Goal: Task Accomplishment & Management: Use online tool/utility

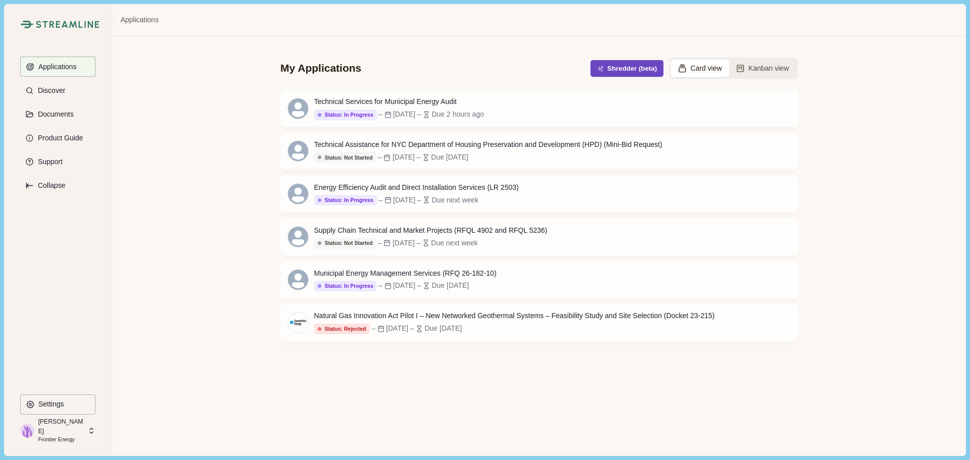
click at [629, 67] on button "Shredder (beta)" at bounding box center [627, 68] width 73 height 17
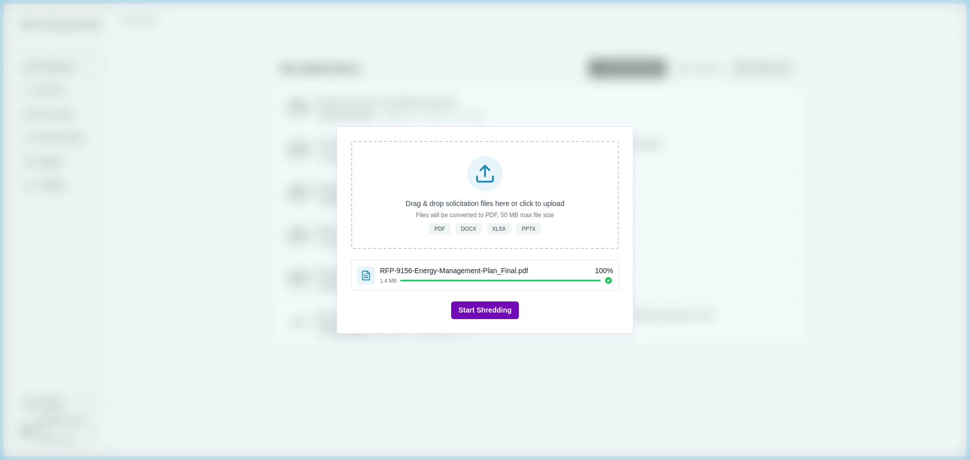
click at [497, 307] on button "Start Shredding" at bounding box center [484, 311] width 67 height 18
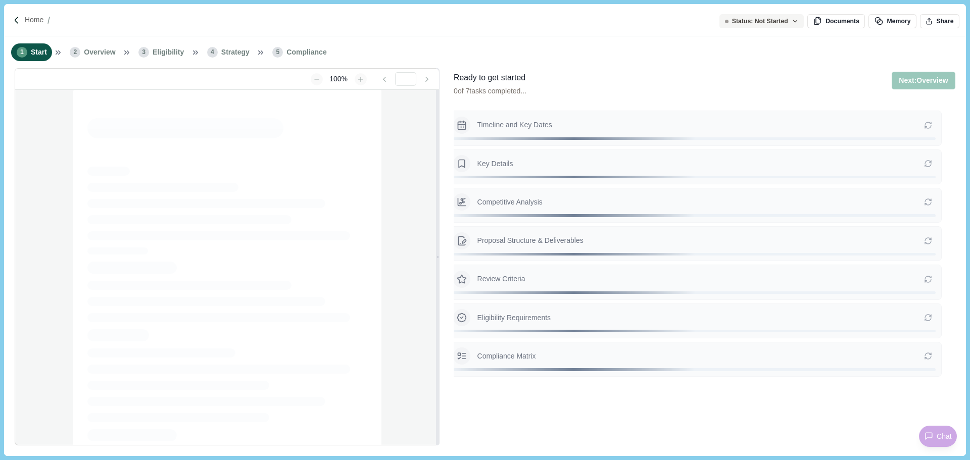
type input "**********"
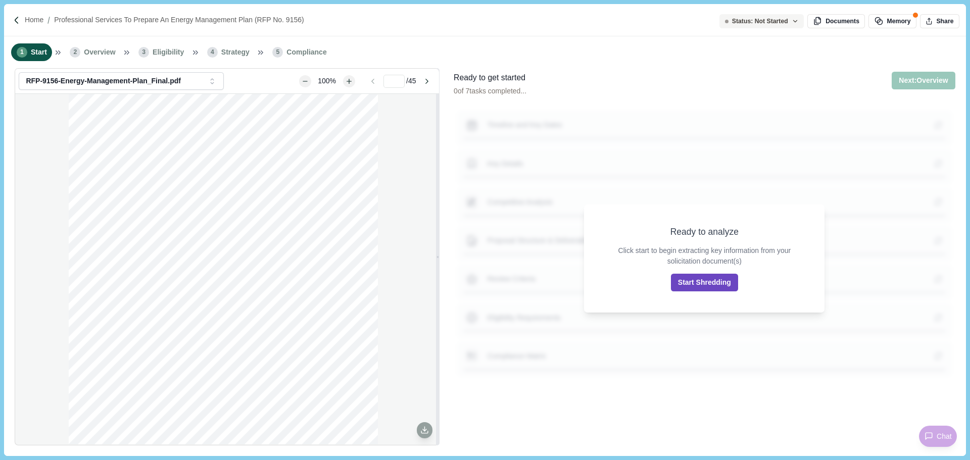
click at [694, 286] on button "Start Shredding" at bounding box center [704, 283] width 67 height 18
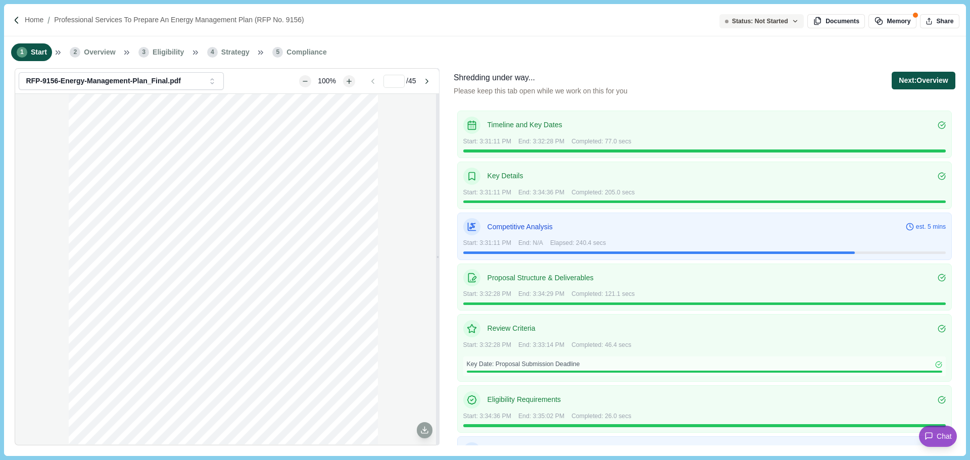
click at [926, 80] on button "Next: Overview" at bounding box center [923, 81] width 63 height 18
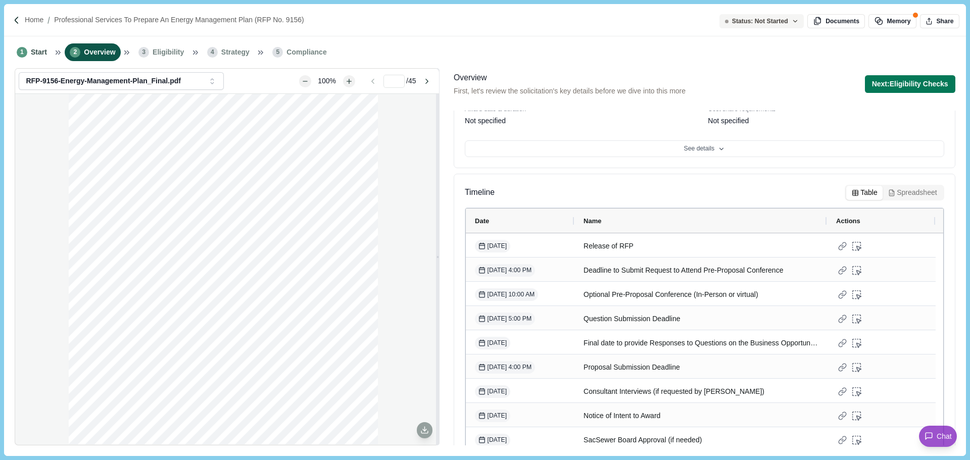
scroll to position [172, 0]
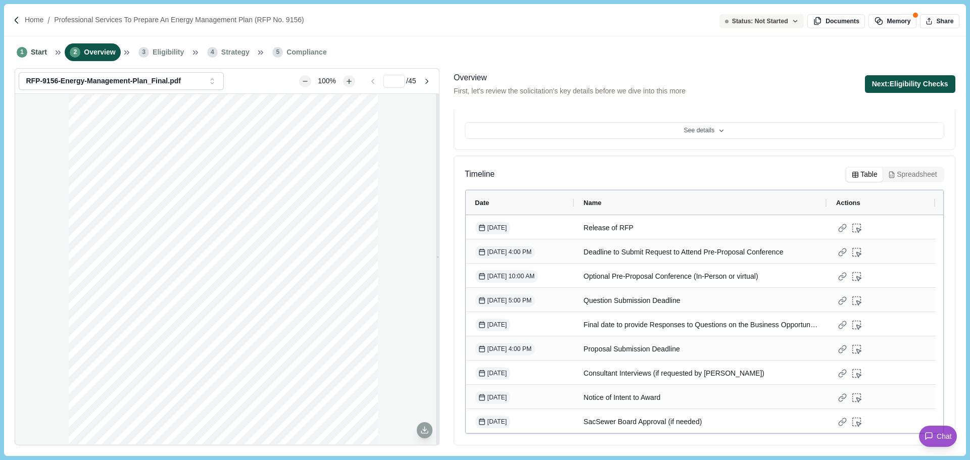
click at [910, 86] on button "Next: Eligibility Checks" at bounding box center [910, 84] width 90 height 18
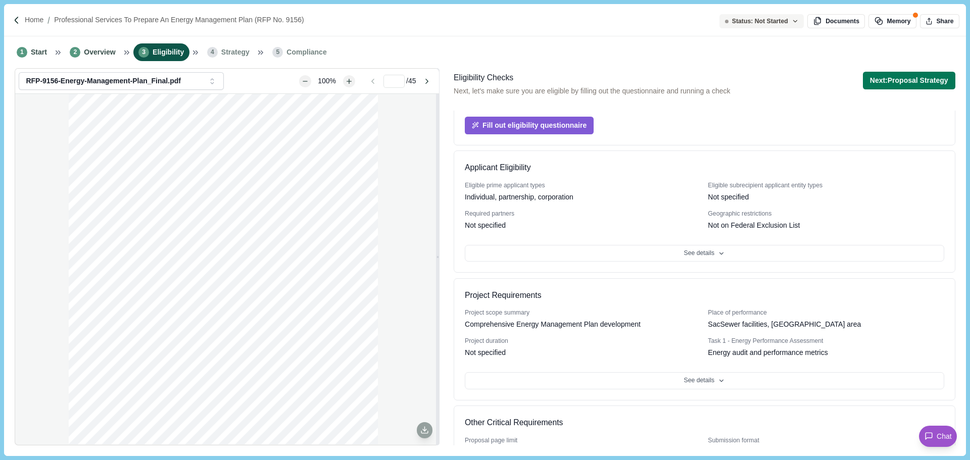
scroll to position [146, 0]
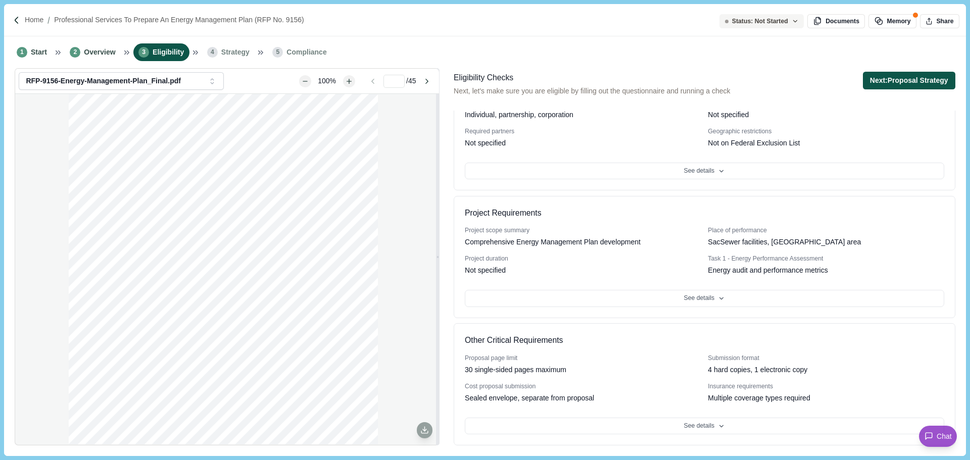
click at [906, 84] on button "Next: Proposal Strategy" at bounding box center [909, 81] width 92 height 18
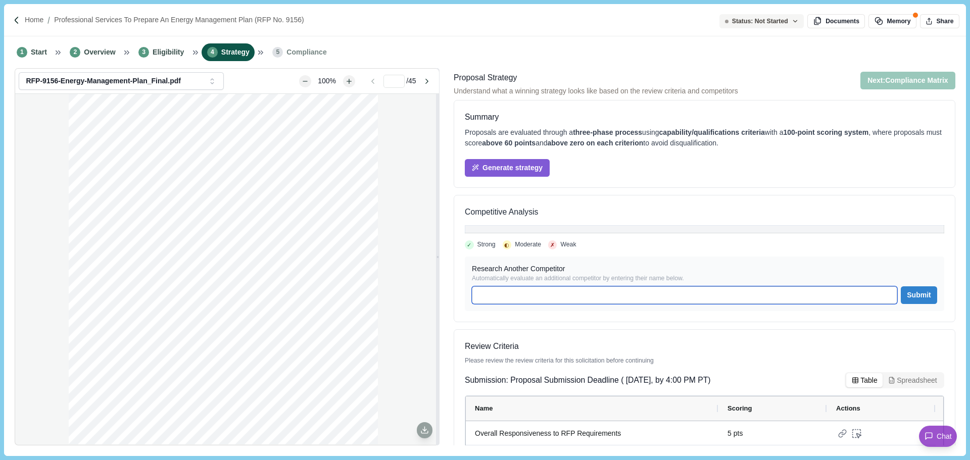
click at [586, 296] on input at bounding box center [684, 296] width 425 height 18
type input "**********"
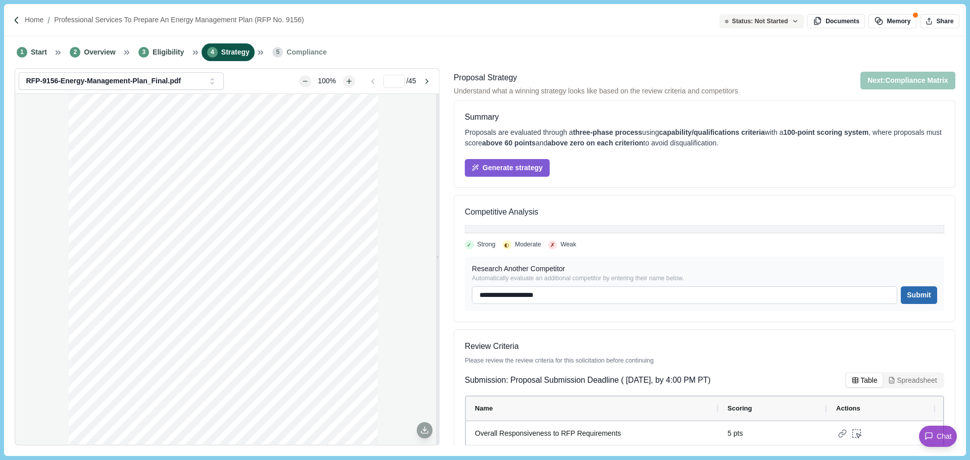
click at [916, 292] on button "Submit" at bounding box center [919, 296] width 36 height 18
click at [922, 298] on button "Submit" at bounding box center [919, 296] width 36 height 18
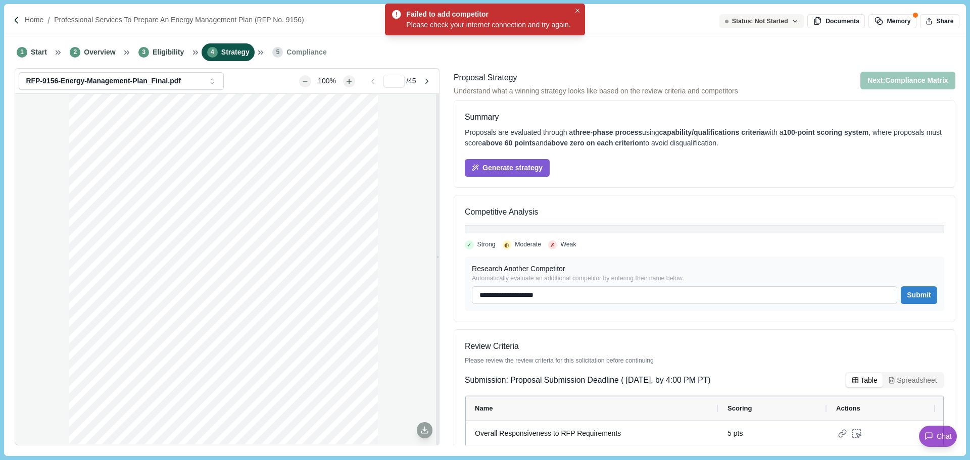
click at [750, 285] on div "**********" at bounding box center [705, 284] width 480 height 55
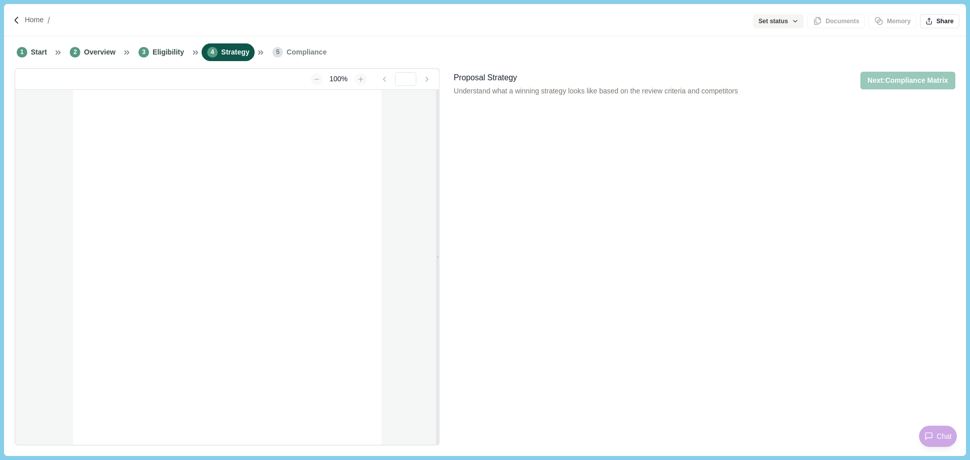
type input "**********"
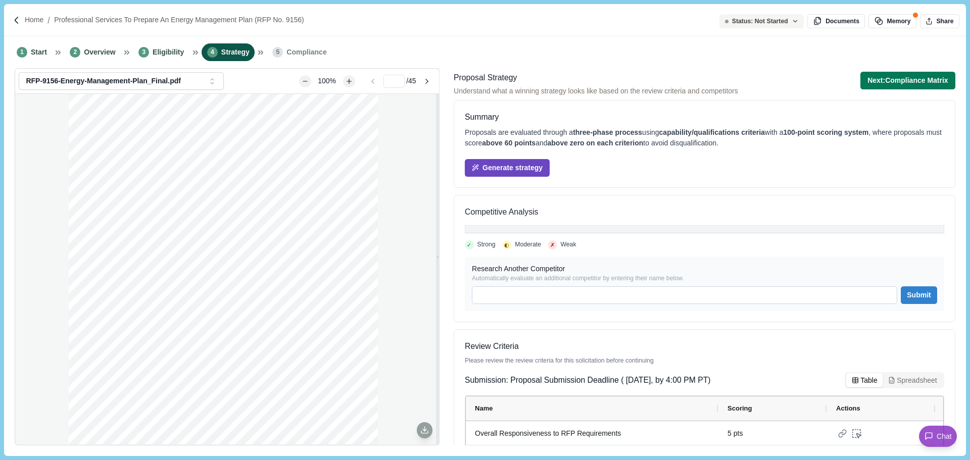
click at [533, 161] on button "Generate strategy" at bounding box center [507, 168] width 85 height 18
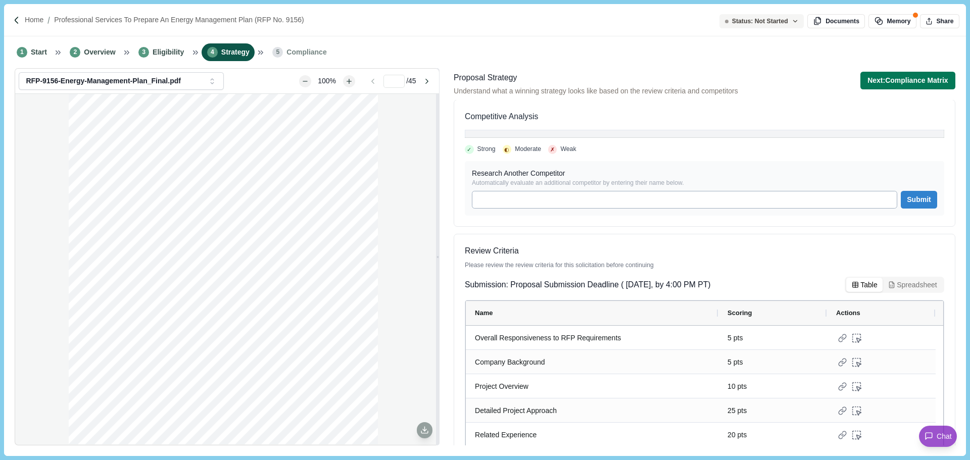
scroll to position [30, 0]
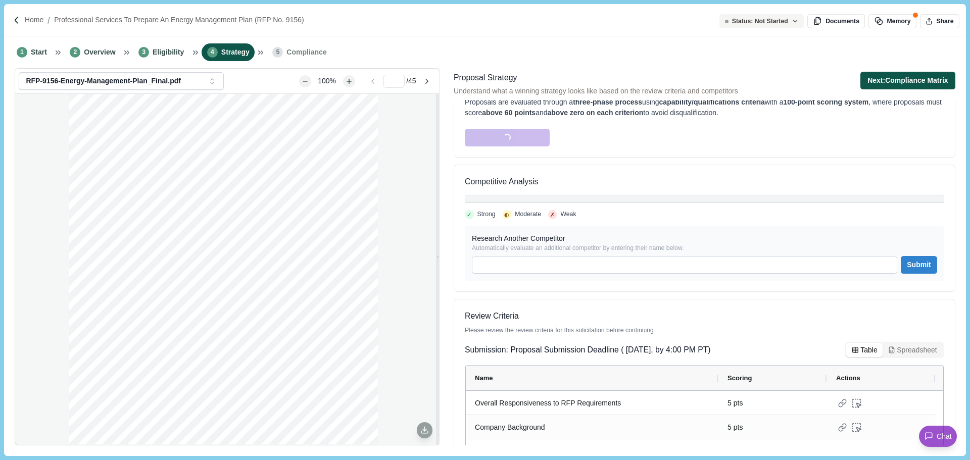
click at [893, 85] on button "Next: Compliance Matrix" at bounding box center [908, 81] width 95 height 18
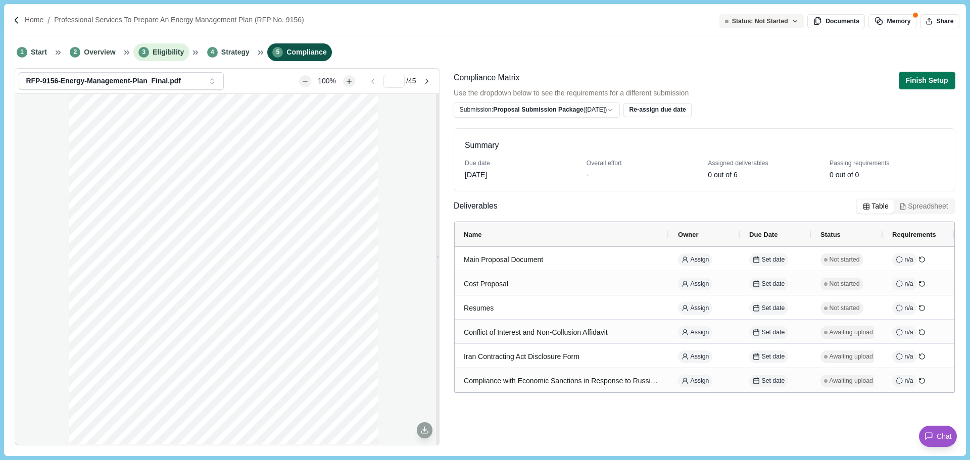
click at [154, 52] on span "Eligibility" at bounding box center [168, 52] width 31 height 11
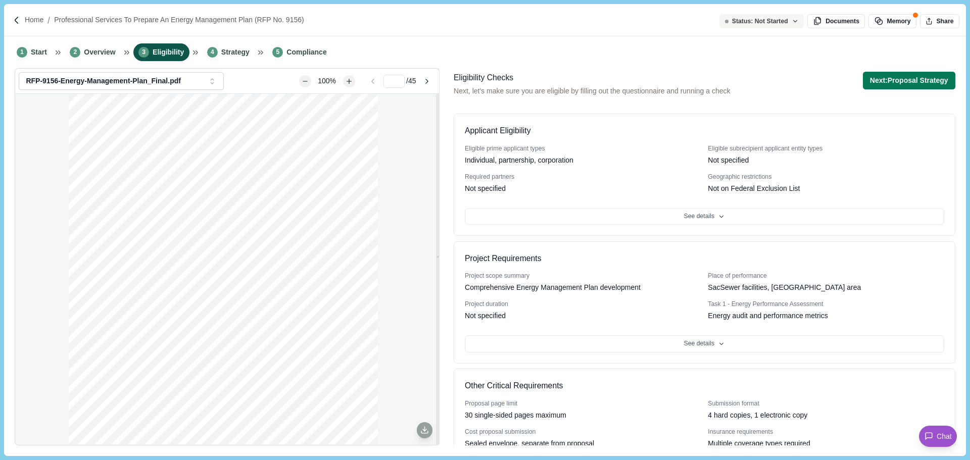
scroll to position [101, 0]
click at [676, 213] on button "See details" at bounding box center [705, 216] width 480 height 17
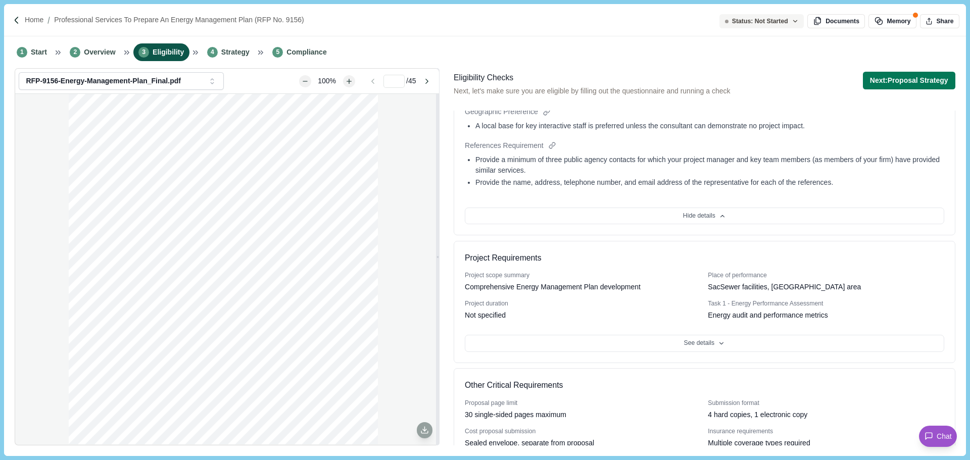
scroll to position [702, 0]
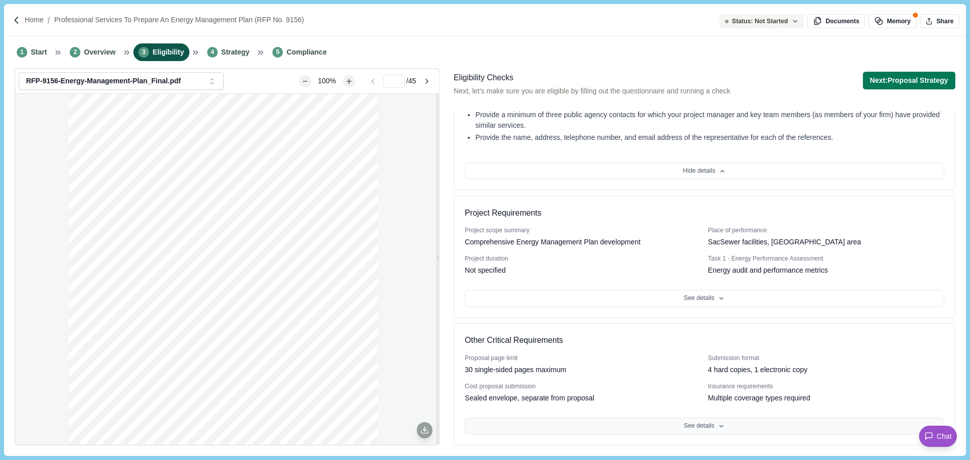
click at [674, 425] on button "See details" at bounding box center [705, 426] width 480 height 17
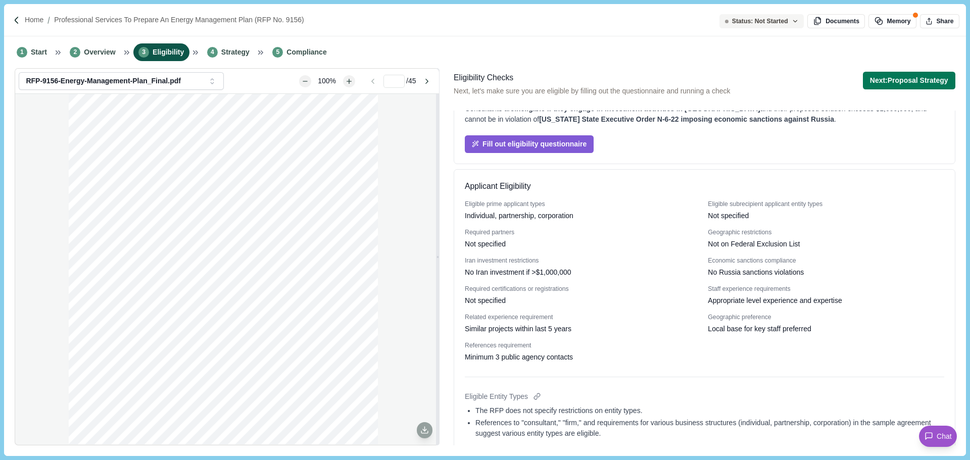
scroll to position [0, 0]
